Goal: Communication & Community: Answer question/provide support

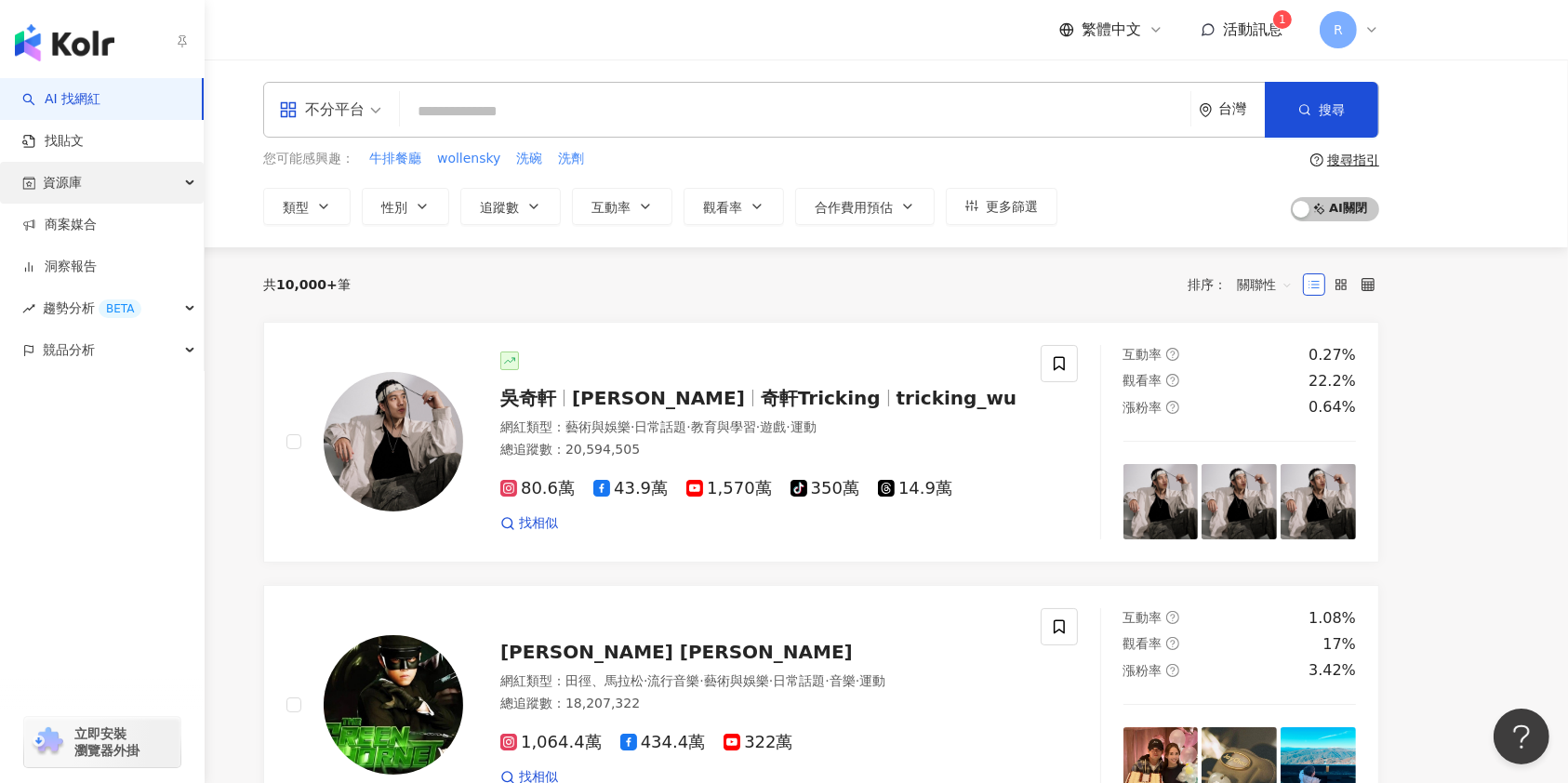
click at [48, 170] on span "資源庫" at bounding box center [62, 182] width 39 height 41
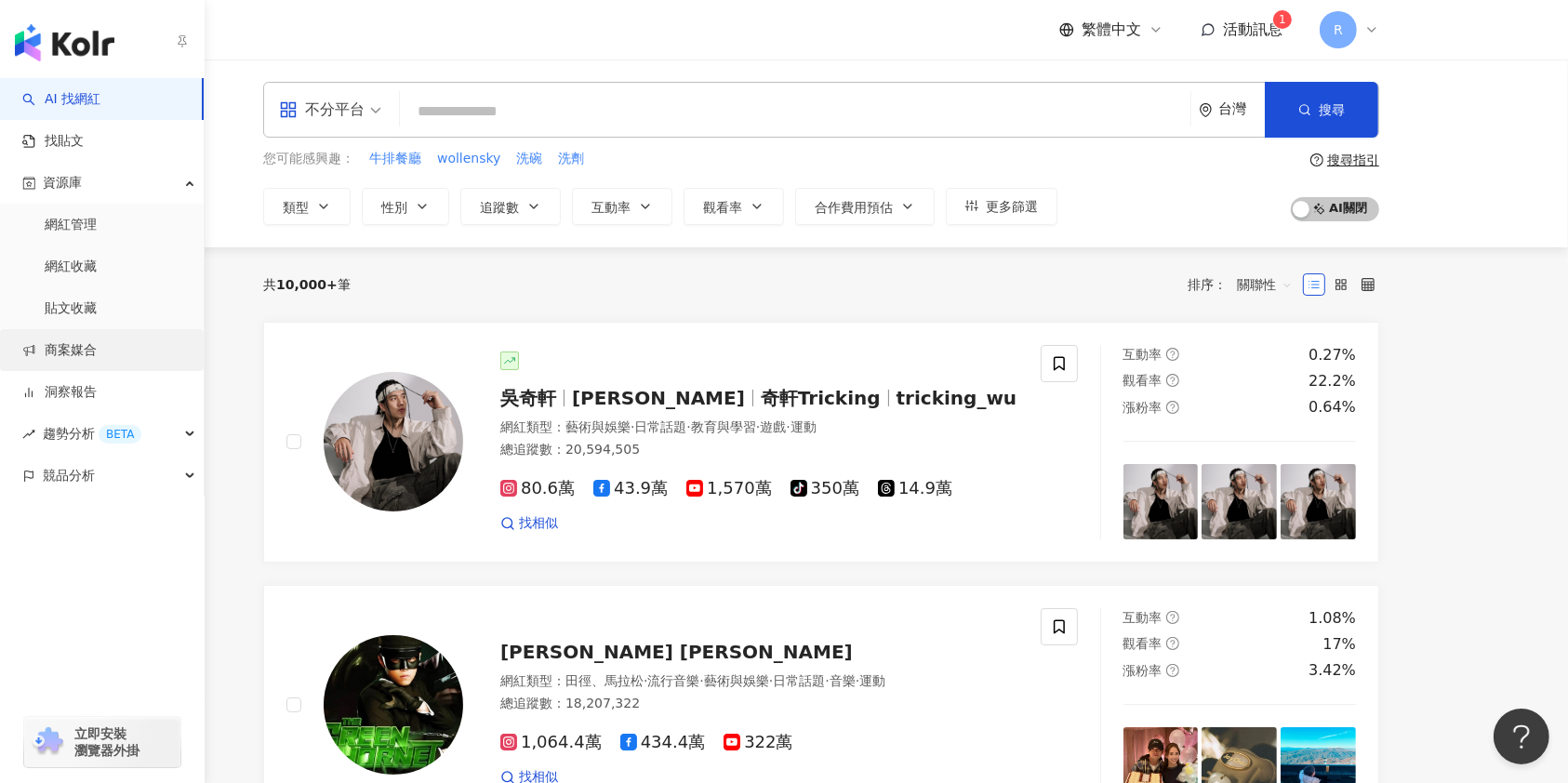
click at [97, 341] on link "商案媒合" at bounding box center [60, 350] width 75 height 19
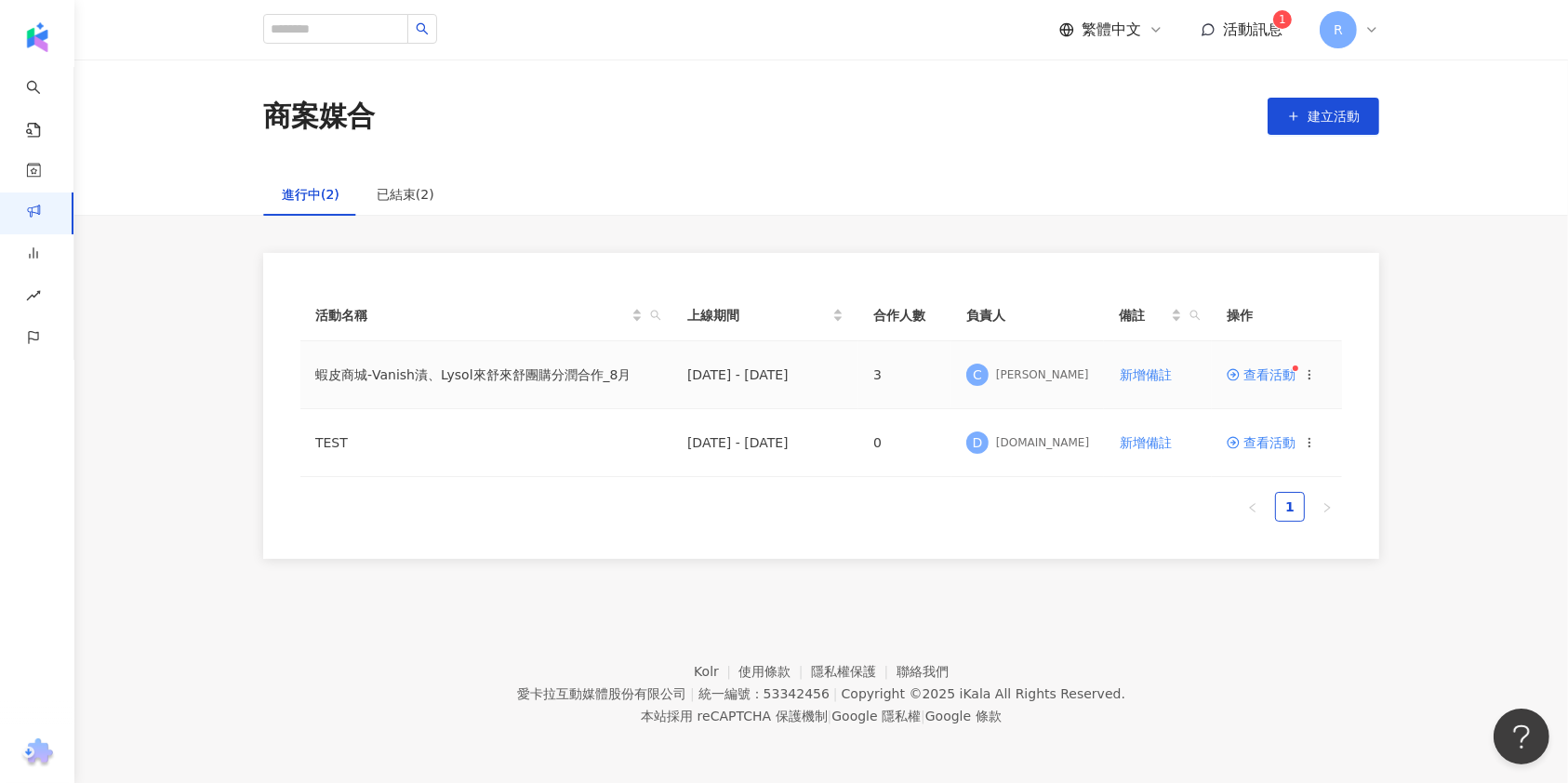
click at [1259, 375] on span "查看活動" at bounding box center [1261, 374] width 69 height 13
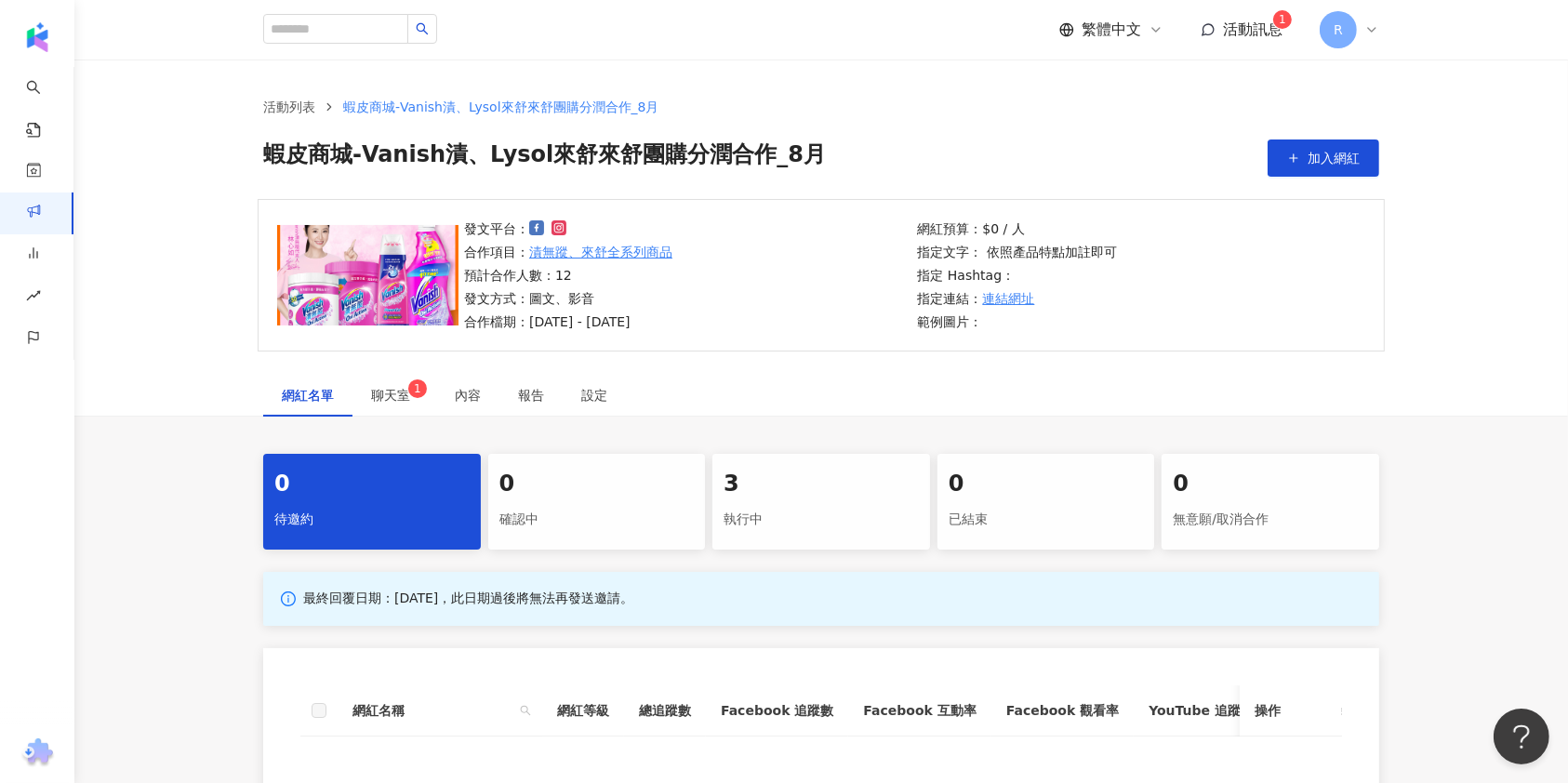
click at [807, 509] on div "執行中" at bounding box center [820, 520] width 195 height 32
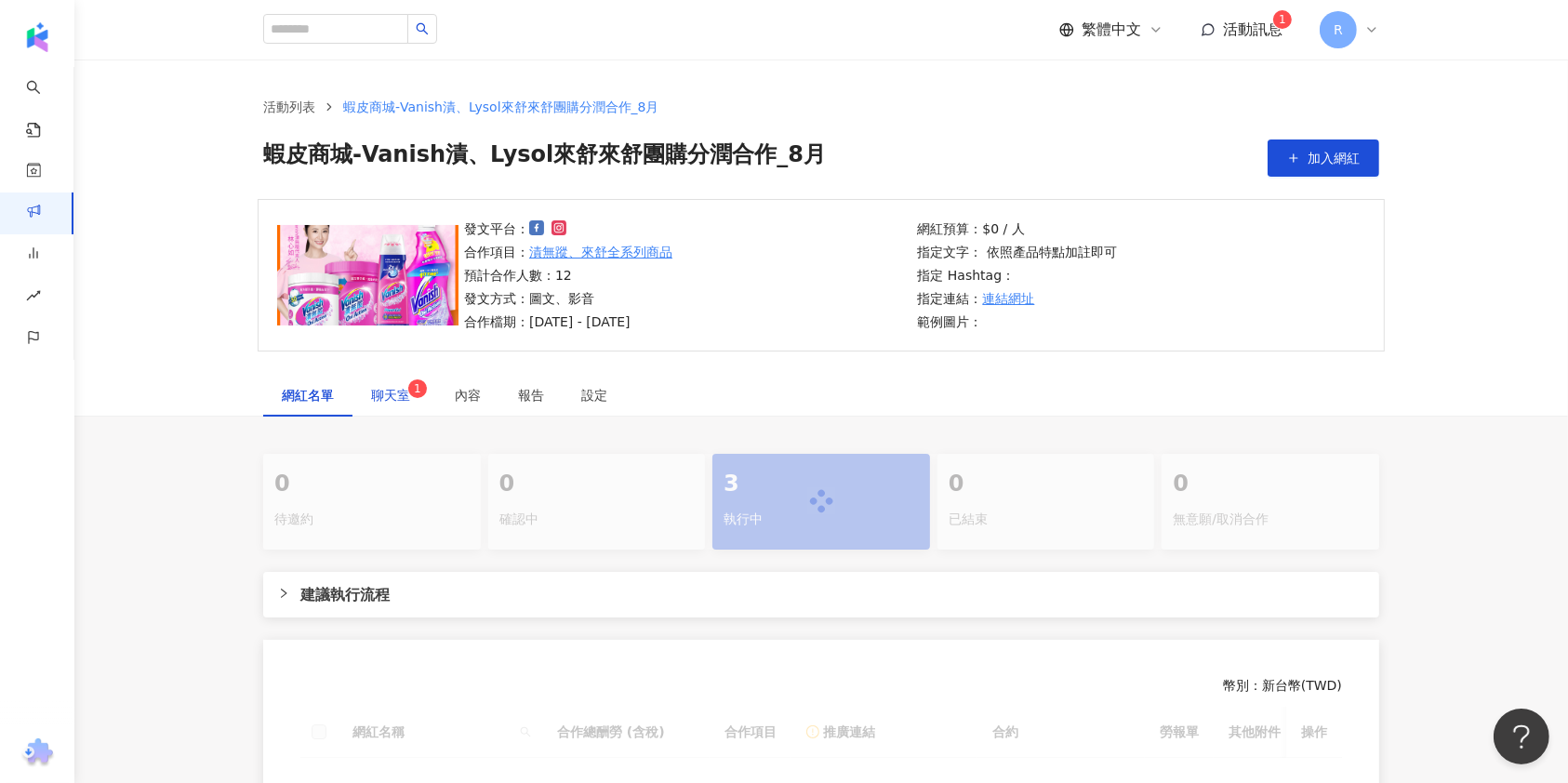
click at [387, 390] on span "聊天室 1" at bounding box center [394, 395] width 46 height 13
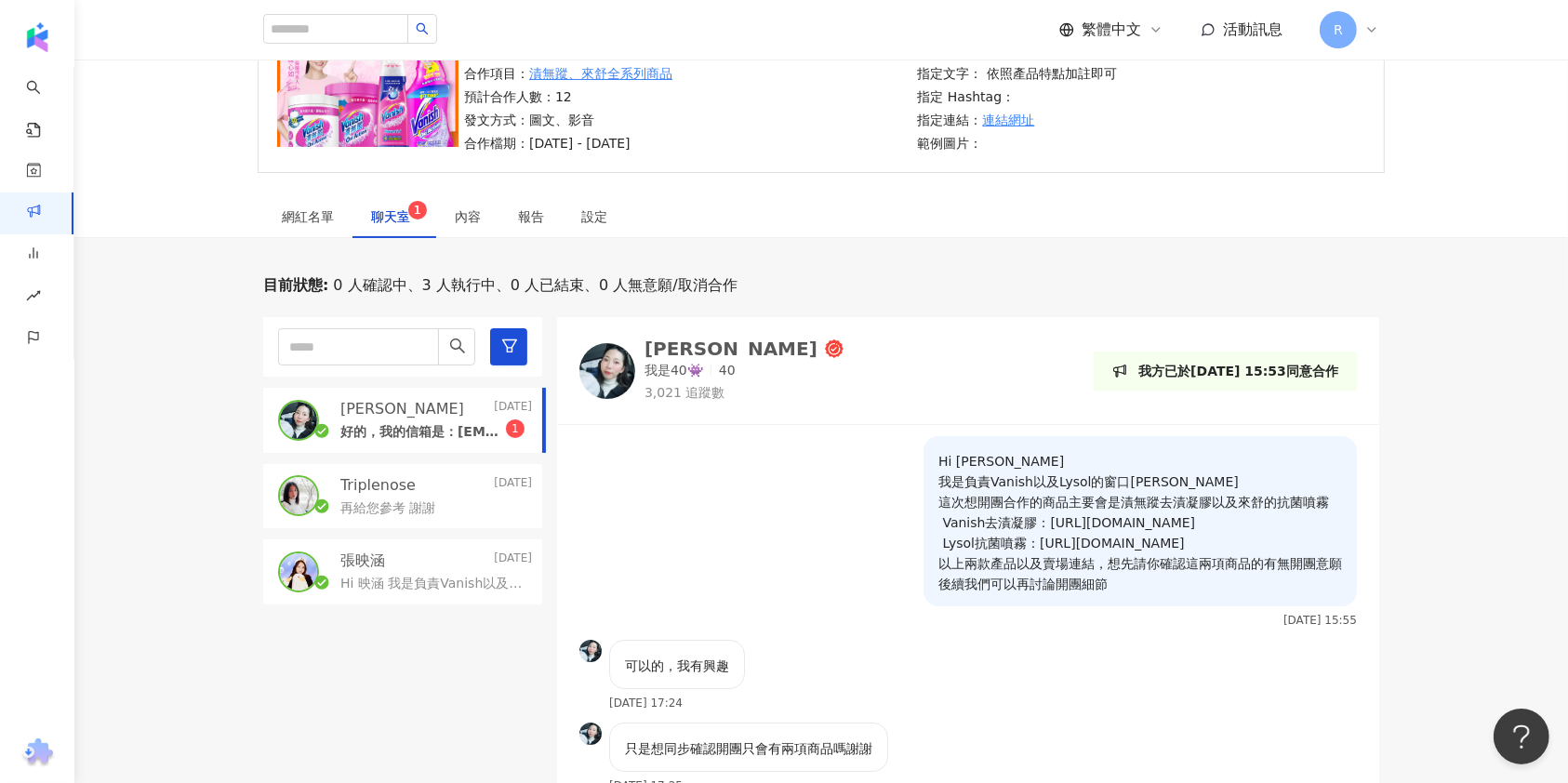
scroll to position [247, 0]
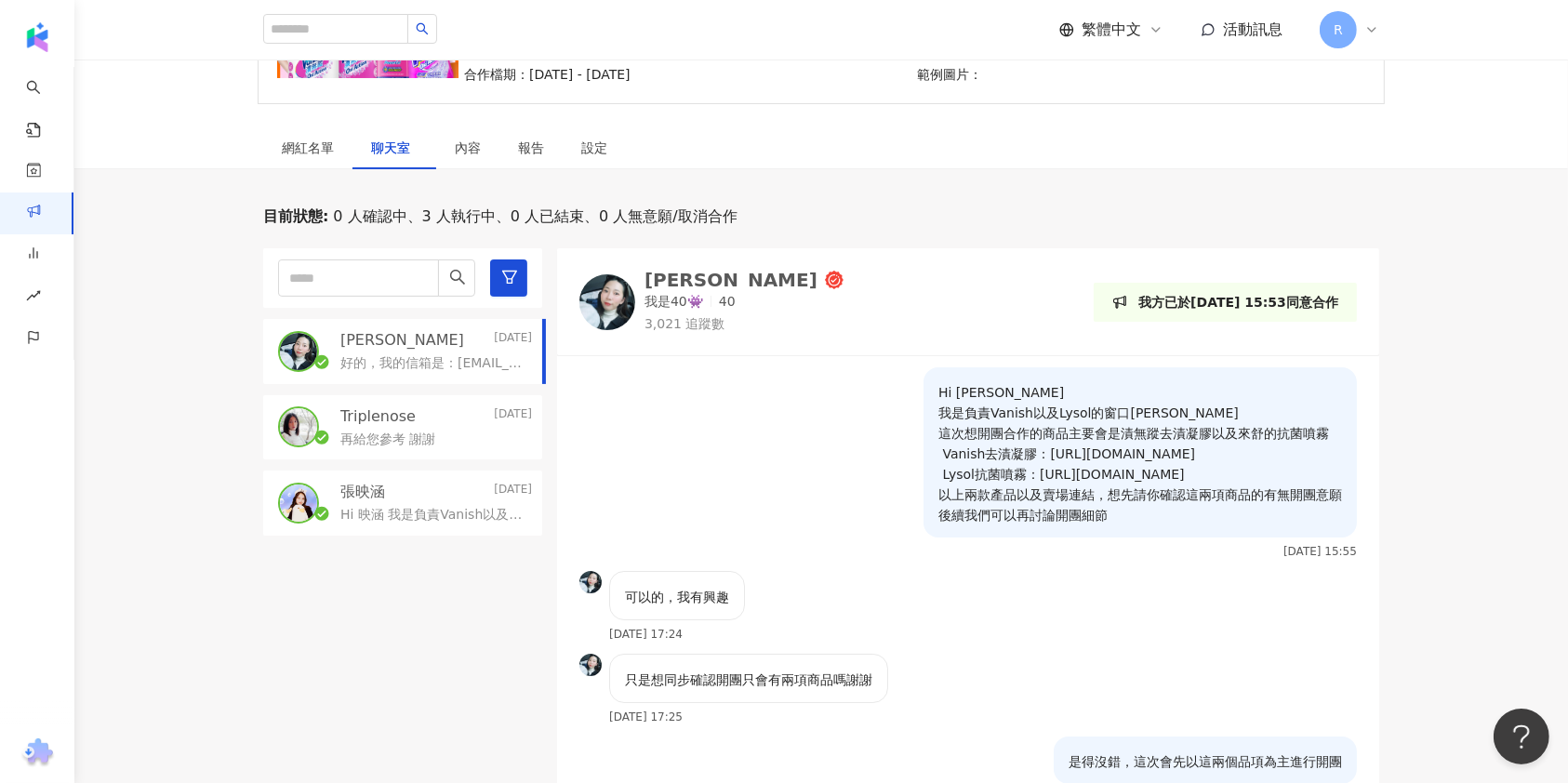
click at [699, 275] on div "Jocelyn" at bounding box center [731, 280] width 173 height 19
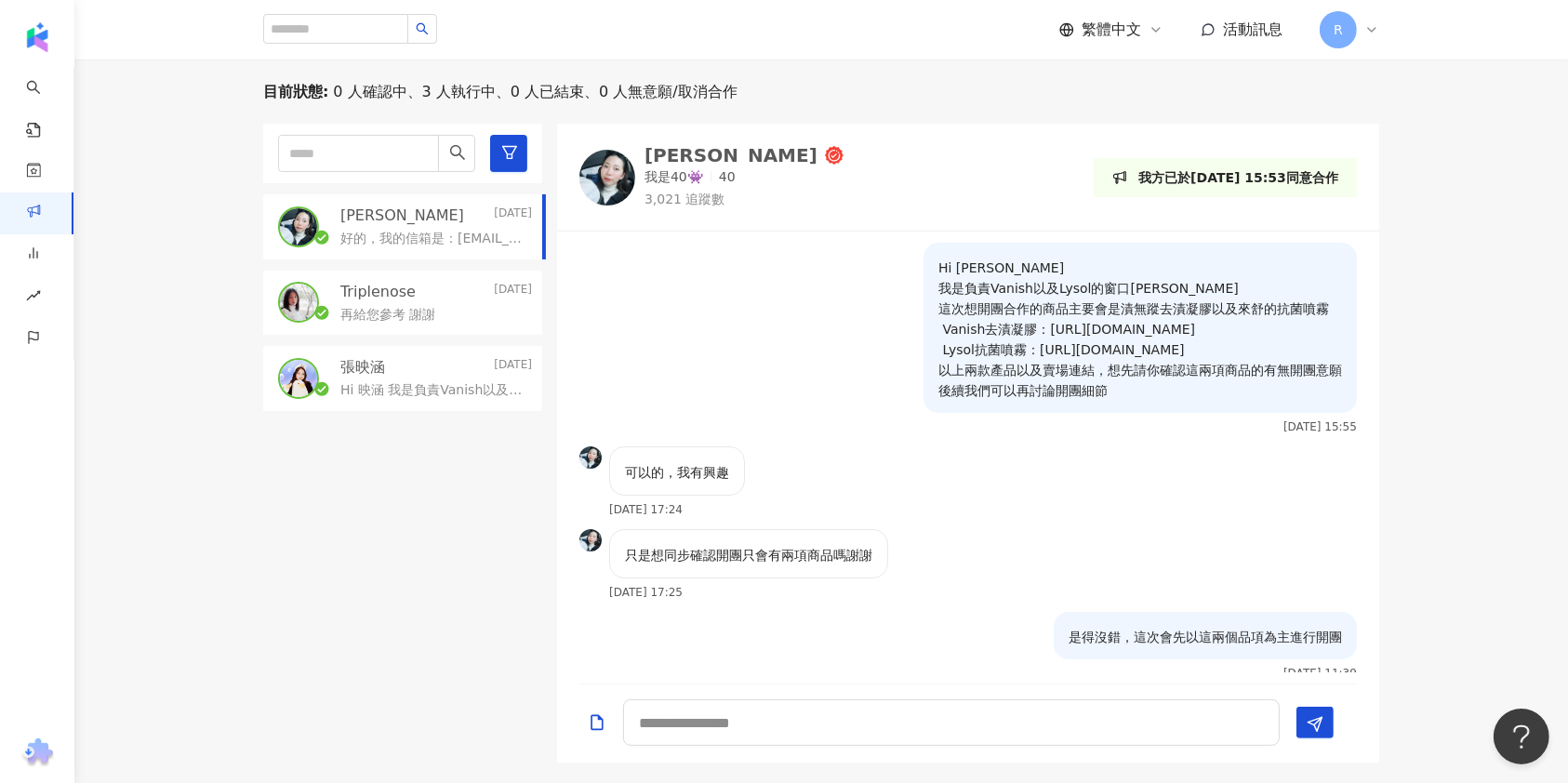
scroll to position [204, 0]
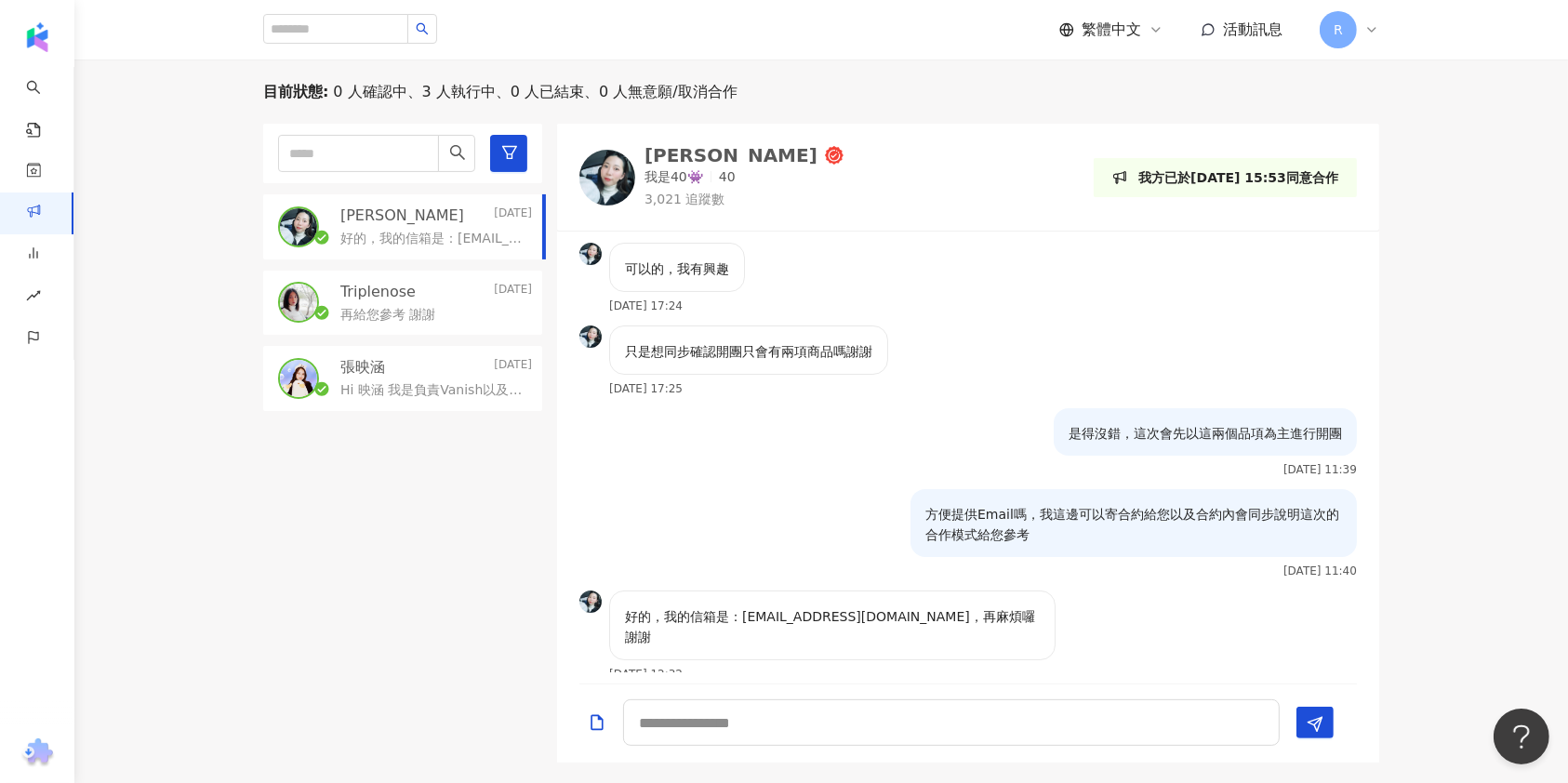
click at [1000, 437] on div "是得沒錯，這次會先以這兩個品項為主進行開團 2025/8/15 11:39" at bounding box center [967, 448] width 822 height 81
click at [1034, 352] on div "只是想同步確認開團只會有兩項商品嗎謝謝 2025/8/14 17:25" at bounding box center [967, 366] width 822 height 83
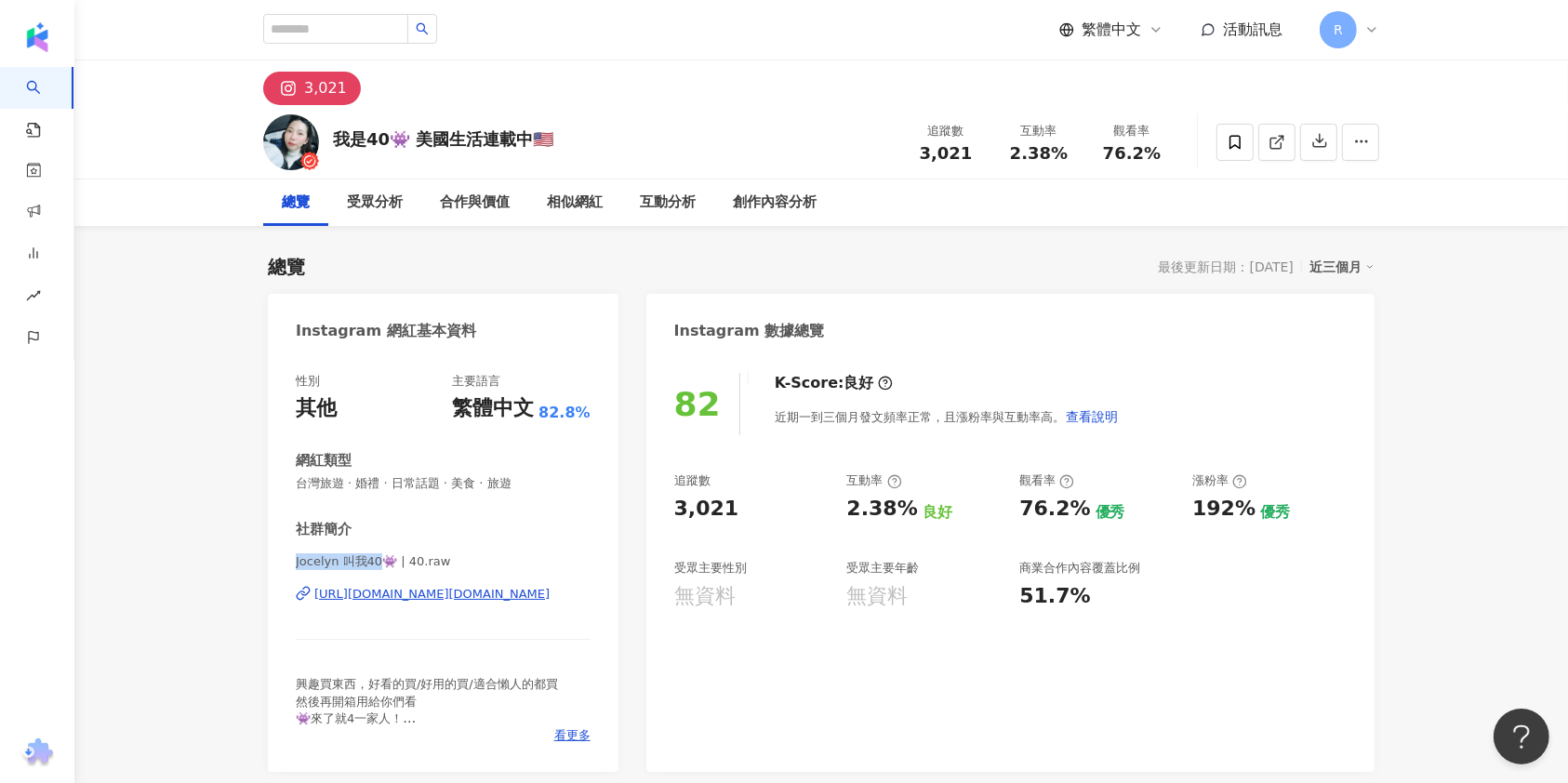
drag, startPoint x: 280, startPoint y: 570, endPoint x: 386, endPoint y: 564, distance: 106.2
click at [386, 564] on div "性別 其他 主要語言 繁體中文 82.8% 網紅類型 台灣旅遊 · 婚禮 · 日常話題 · 美食 · 旅遊 社群簡介 Jocelyn 叫我40👾 | 40.r…" at bounding box center [443, 563] width 351 height 418
copy span "Jocelyn 叫我40"
